Goal: Information Seeking & Learning: Learn about a topic

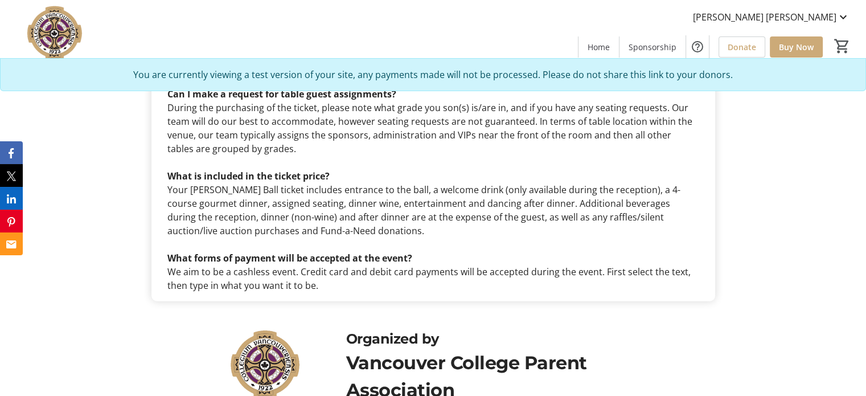
scroll to position [2920, 0]
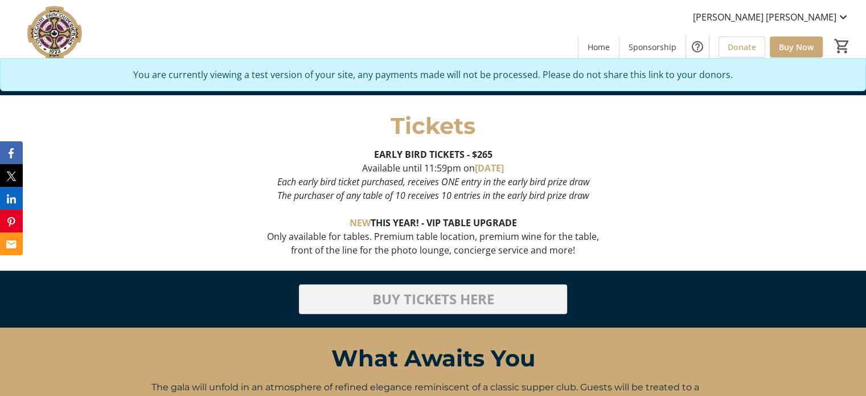
scroll to position [455, 0]
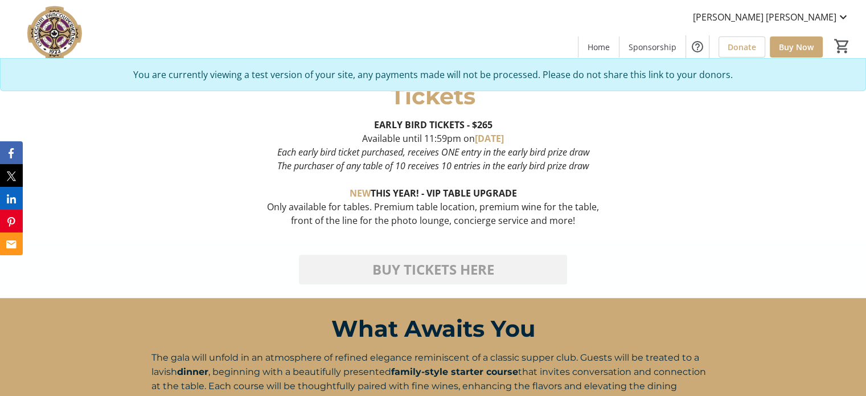
scroll to position [569, 0]
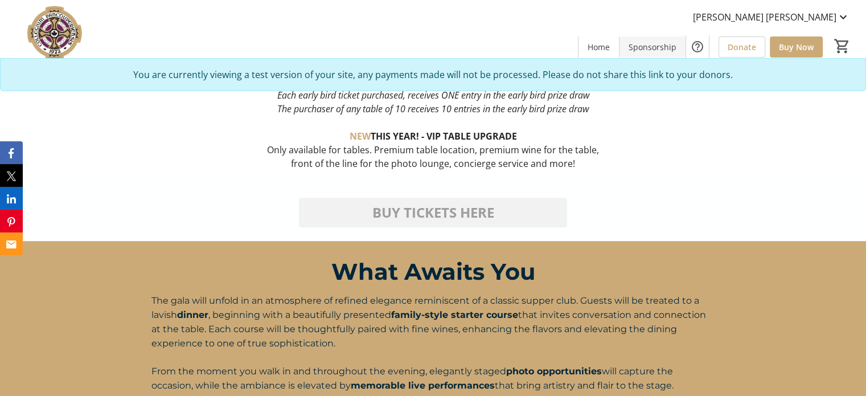
click at [660, 48] on span "Sponsorship" at bounding box center [652, 47] width 48 height 12
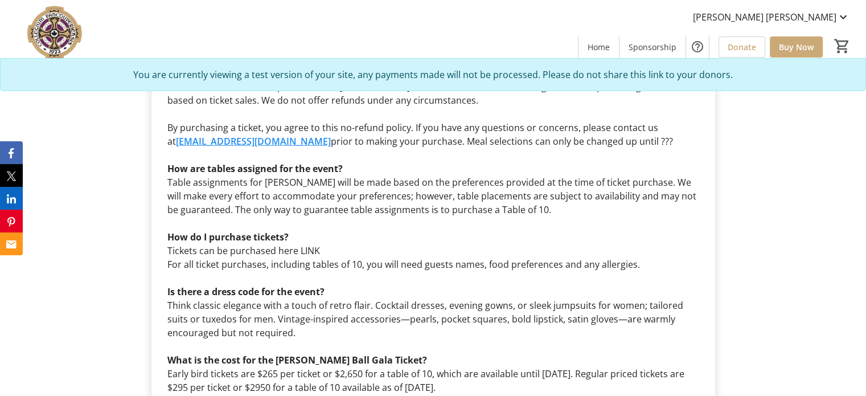
scroll to position [3131, 0]
